Goal: Transaction & Acquisition: Purchase product/service

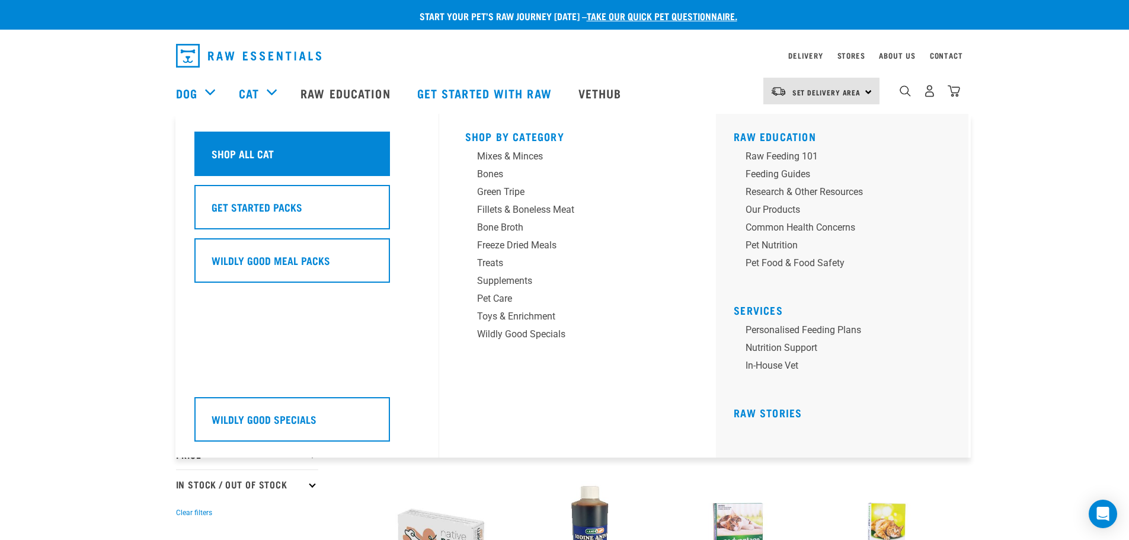
drag, startPoint x: 248, startPoint y: 149, endPoint x: 294, endPoint y: 161, distance: 47.1
click at [248, 149] on h5 "Shop All Cat" at bounding box center [242, 153] width 62 height 15
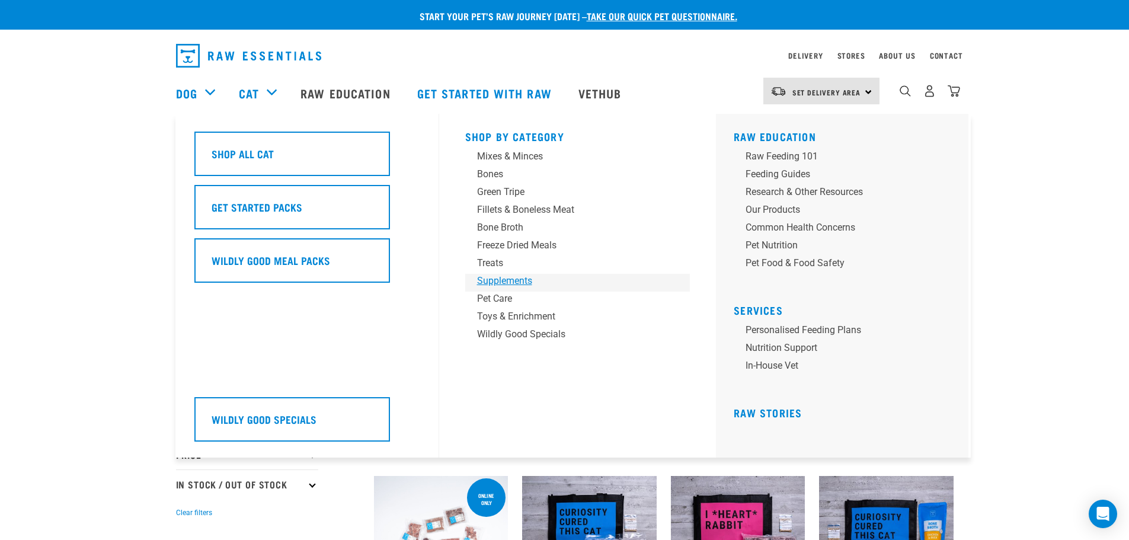
click at [496, 284] on div "Supplements" at bounding box center [569, 281] width 185 height 14
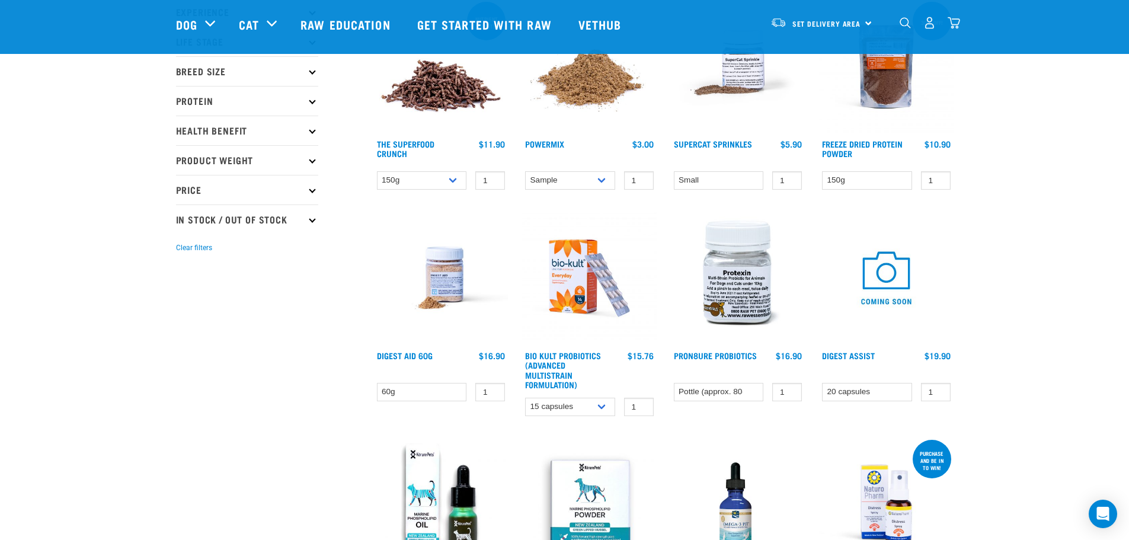
click at [591, 80] on img at bounding box center [589, 66] width 134 height 134
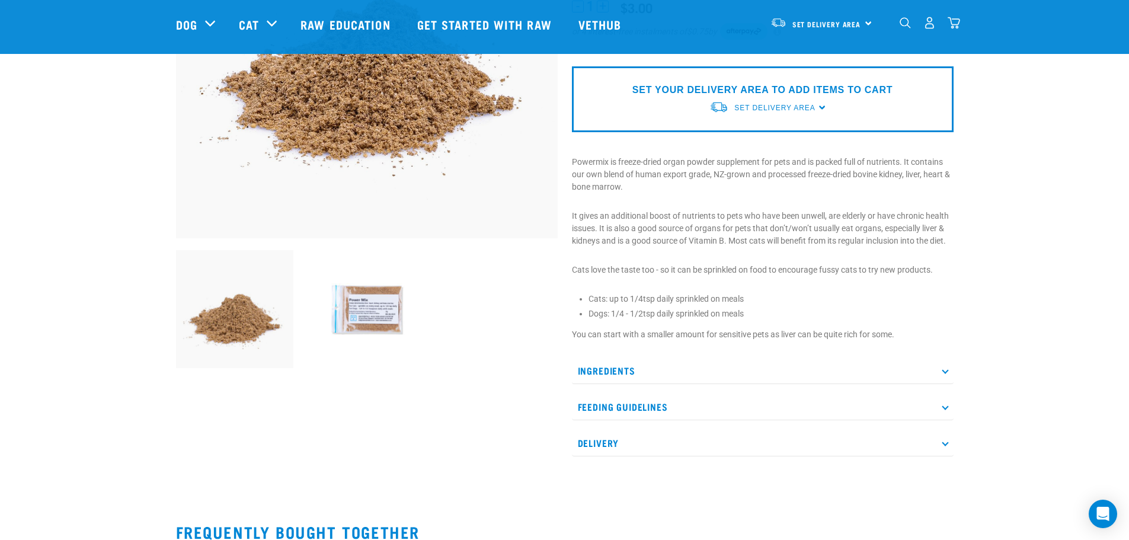
scroll to position [296, 0]
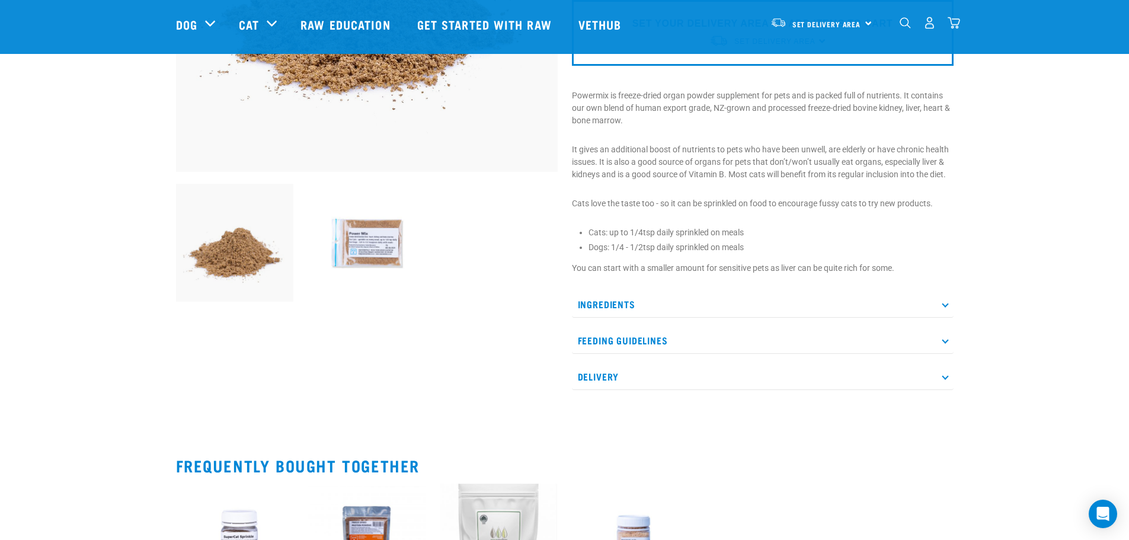
click at [945, 341] on icon at bounding box center [944, 339] width 7 height 7
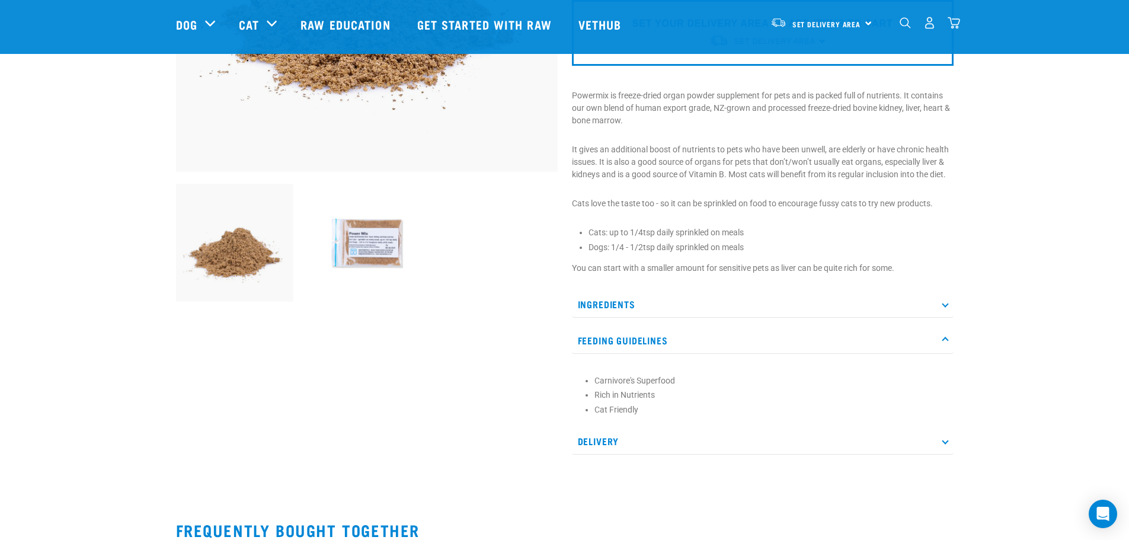
click at [940, 304] on p "Ingredients" at bounding box center [763, 304] width 382 height 27
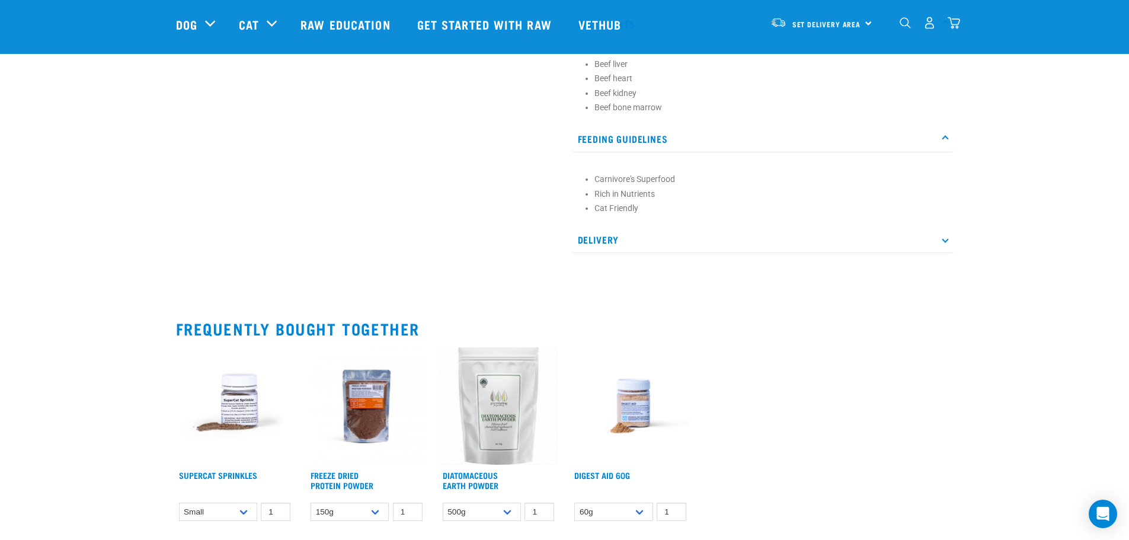
scroll to position [652, 0]
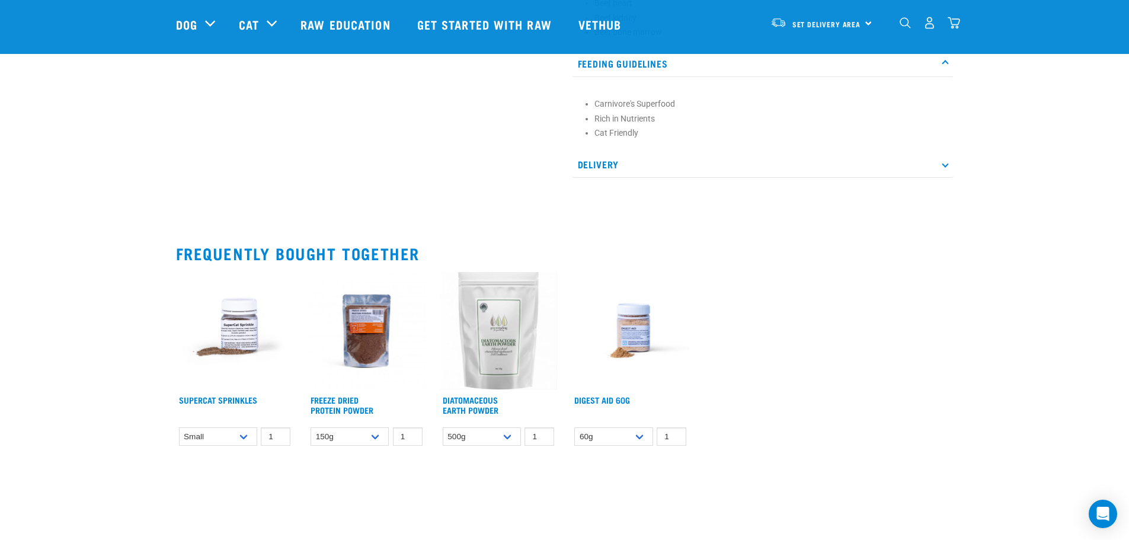
drag, startPoint x: 241, startPoint y: 338, endPoint x: 258, endPoint y: 332, distance: 17.4
click at [242, 337] on img at bounding box center [235, 331] width 118 height 118
click at [237, 334] on img at bounding box center [235, 331] width 118 height 118
click at [237, 331] on img at bounding box center [235, 331] width 118 height 118
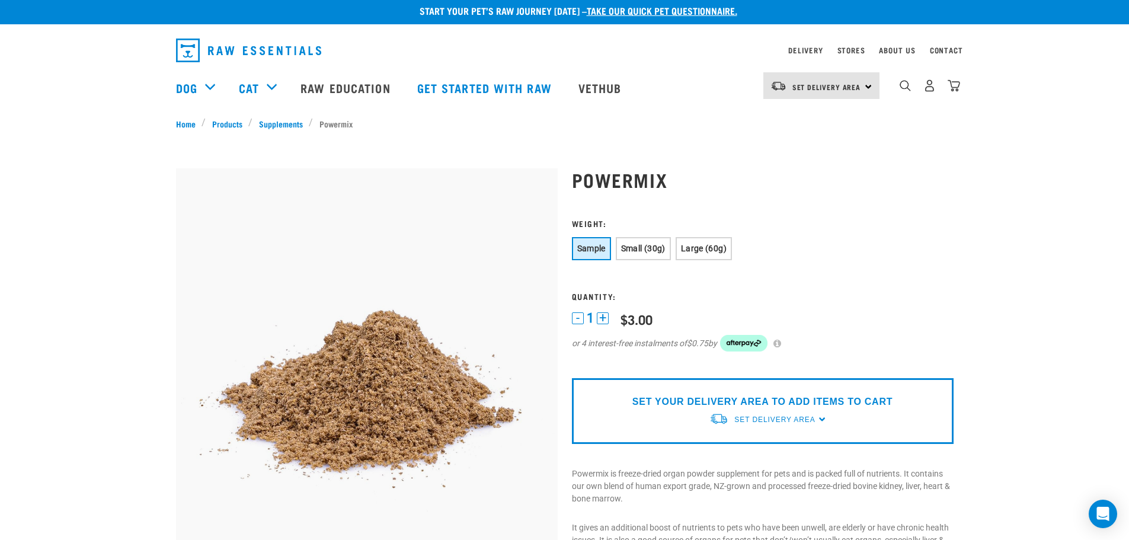
scroll to position [0, 0]
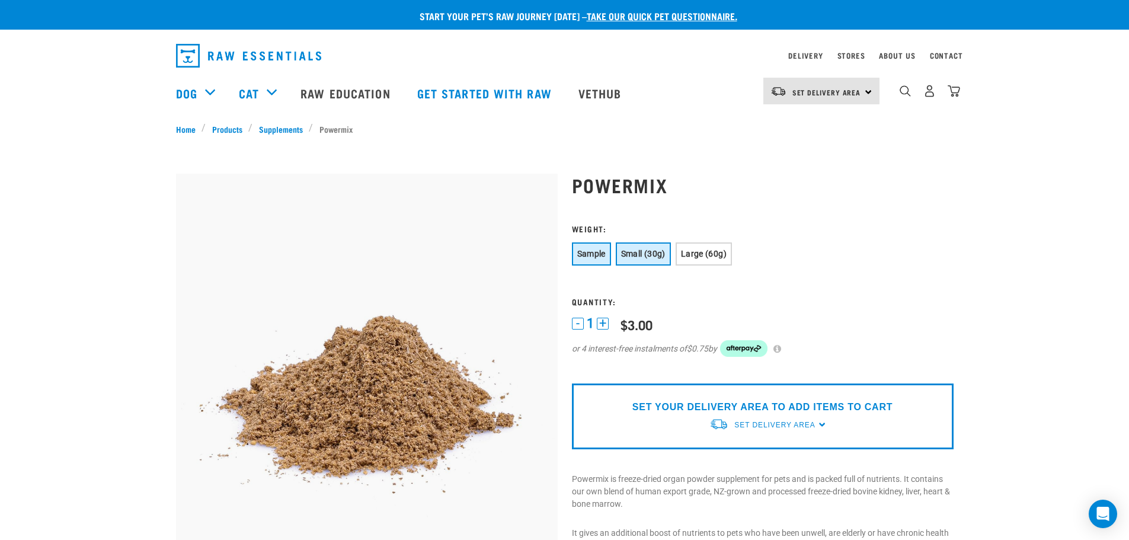
click at [635, 253] on span "Small (30g)" at bounding box center [643, 253] width 44 height 9
click at [597, 255] on span "Sample" at bounding box center [591, 253] width 28 height 9
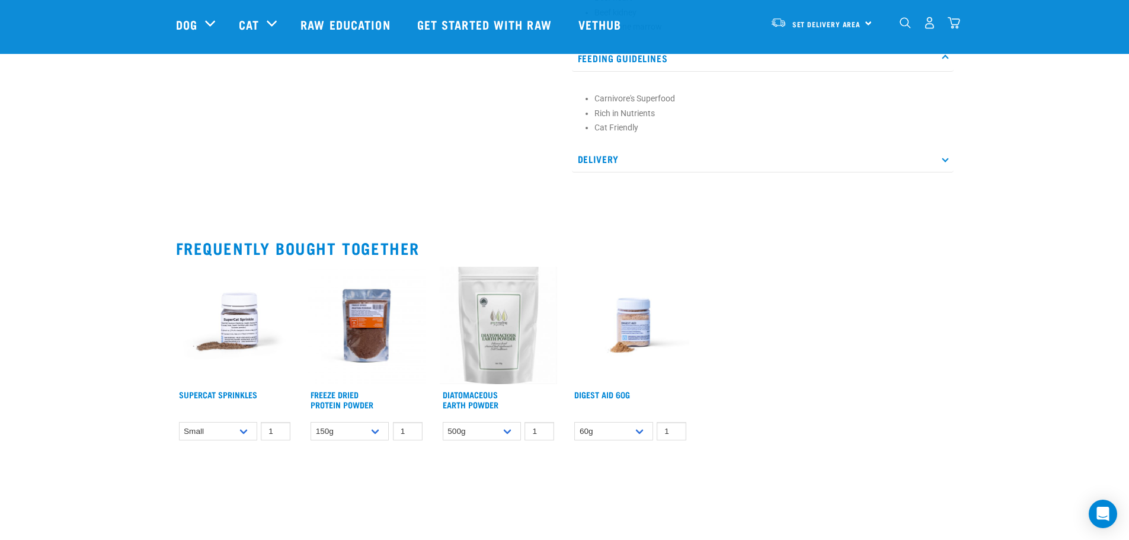
scroll to position [770, 0]
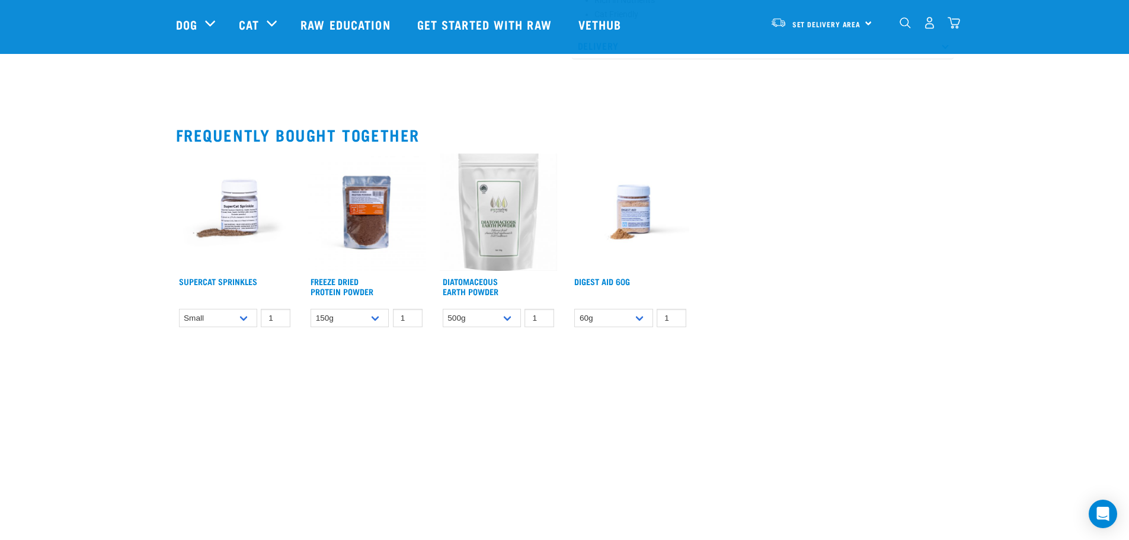
click at [230, 212] on img at bounding box center [235, 212] width 118 height 118
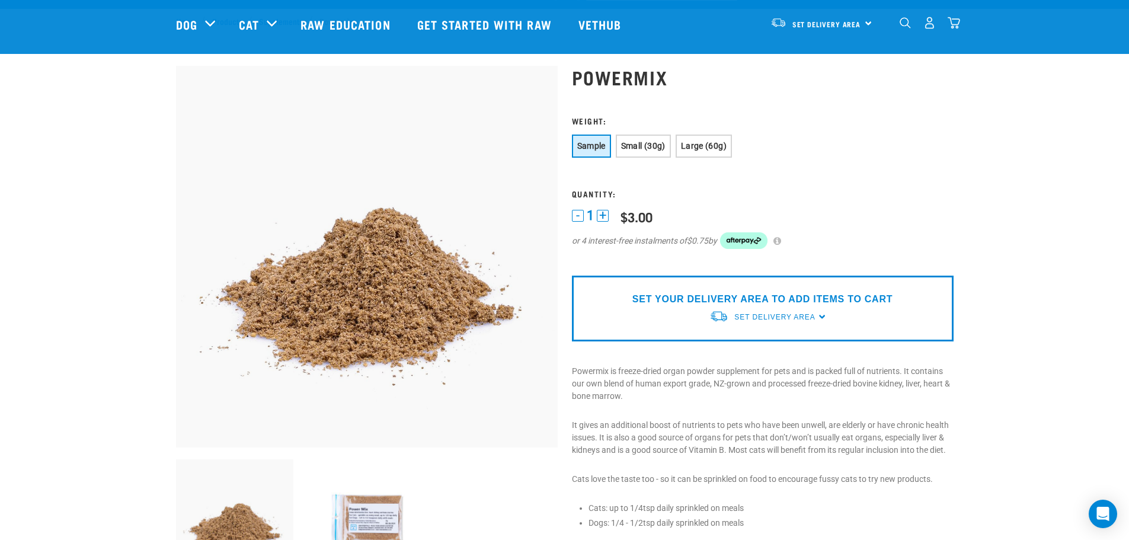
scroll to position [0, 0]
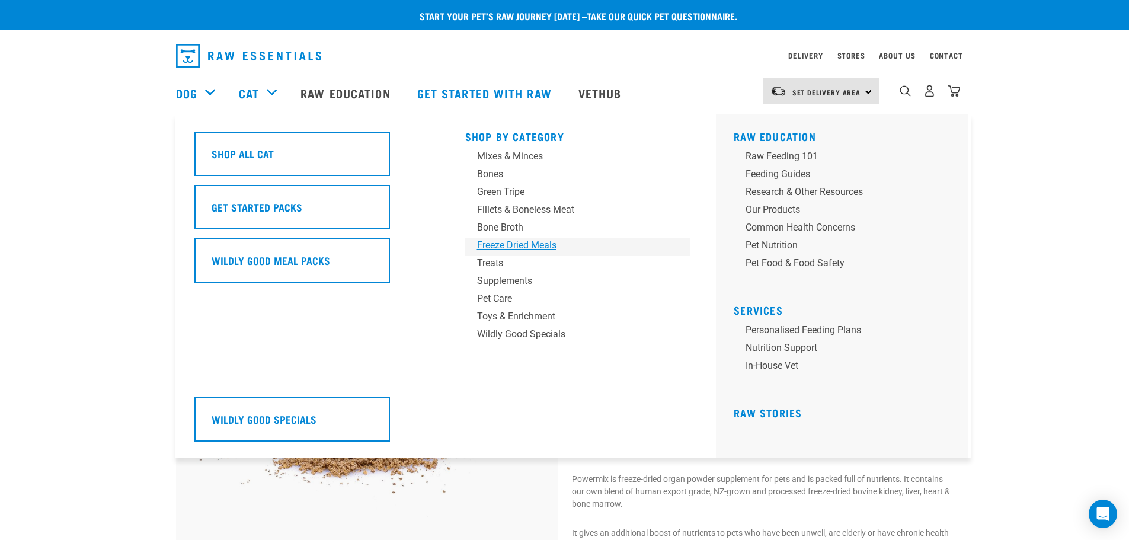
click at [520, 246] on div "Freeze Dried Meals" at bounding box center [569, 245] width 185 height 14
click at [527, 243] on div "Freeze Dried Meals" at bounding box center [569, 245] width 185 height 14
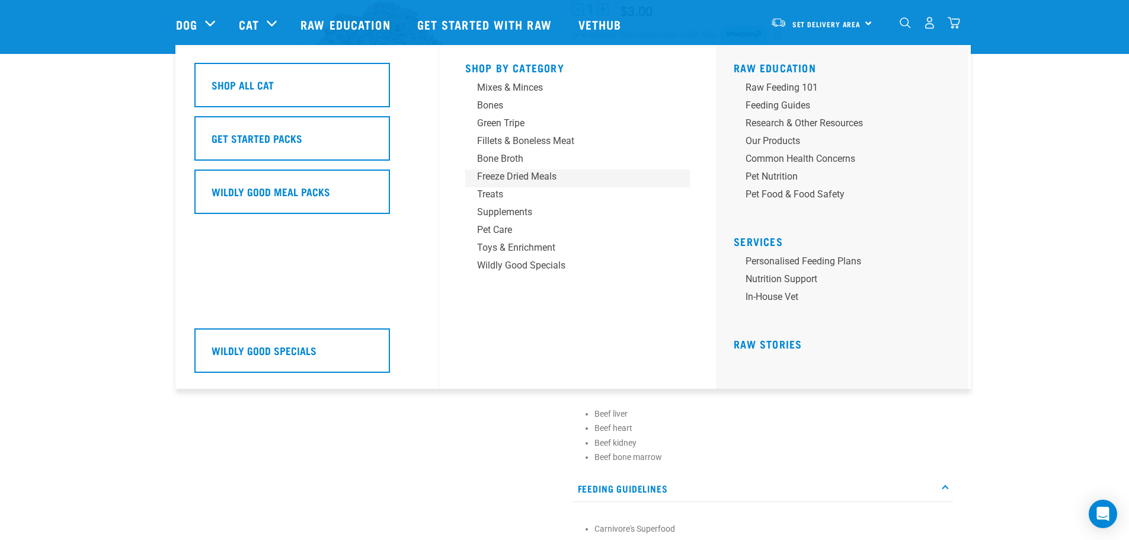
scroll to position [355, 0]
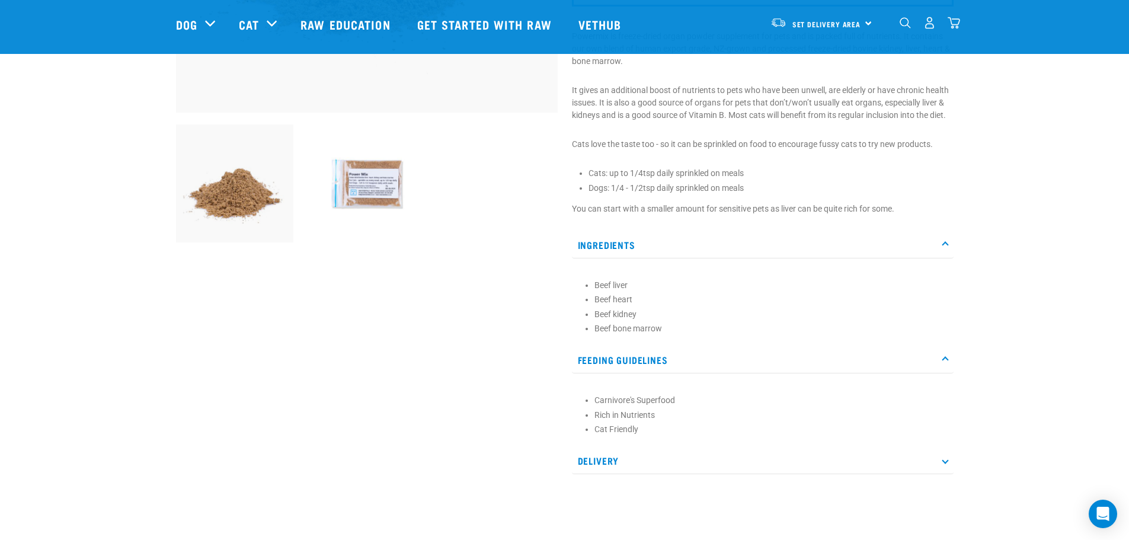
click at [442, 425] on div at bounding box center [367, 102] width 396 height 775
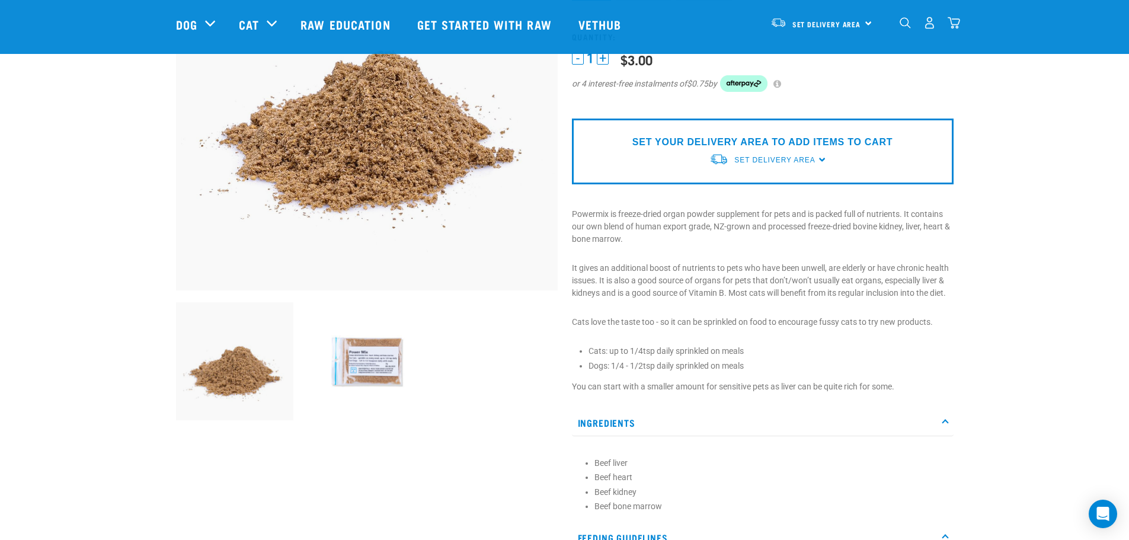
scroll to position [0, 0]
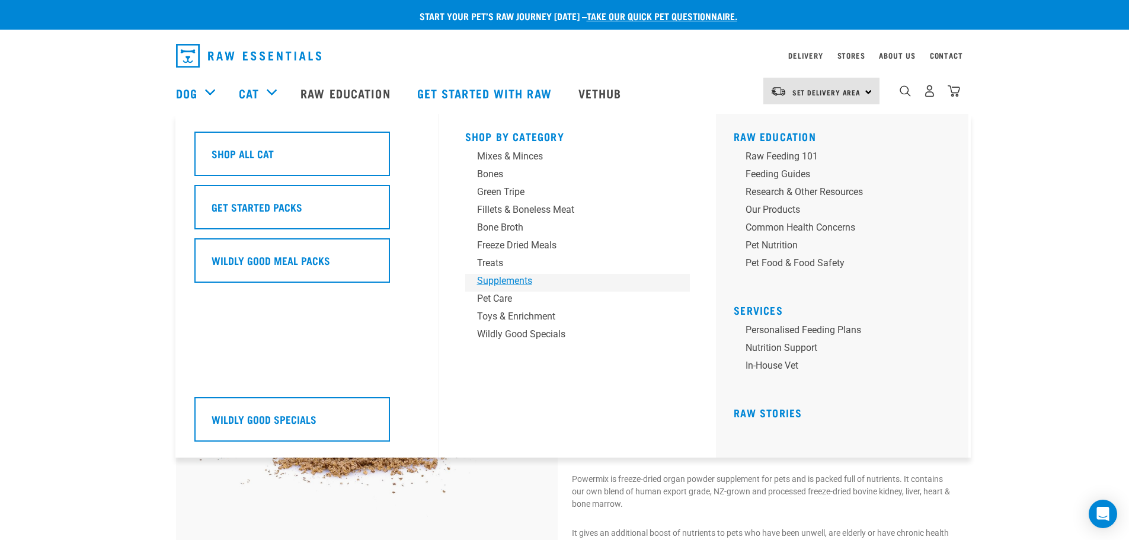
click at [496, 281] on div "Supplements" at bounding box center [569, 281] width 185 height 14
click at [515, 244] on div "Freeze Dried Meals" at bounding box center [569, 245] width 185 height 14
